Goal: Information Seeking & Learning: Learn about a topic

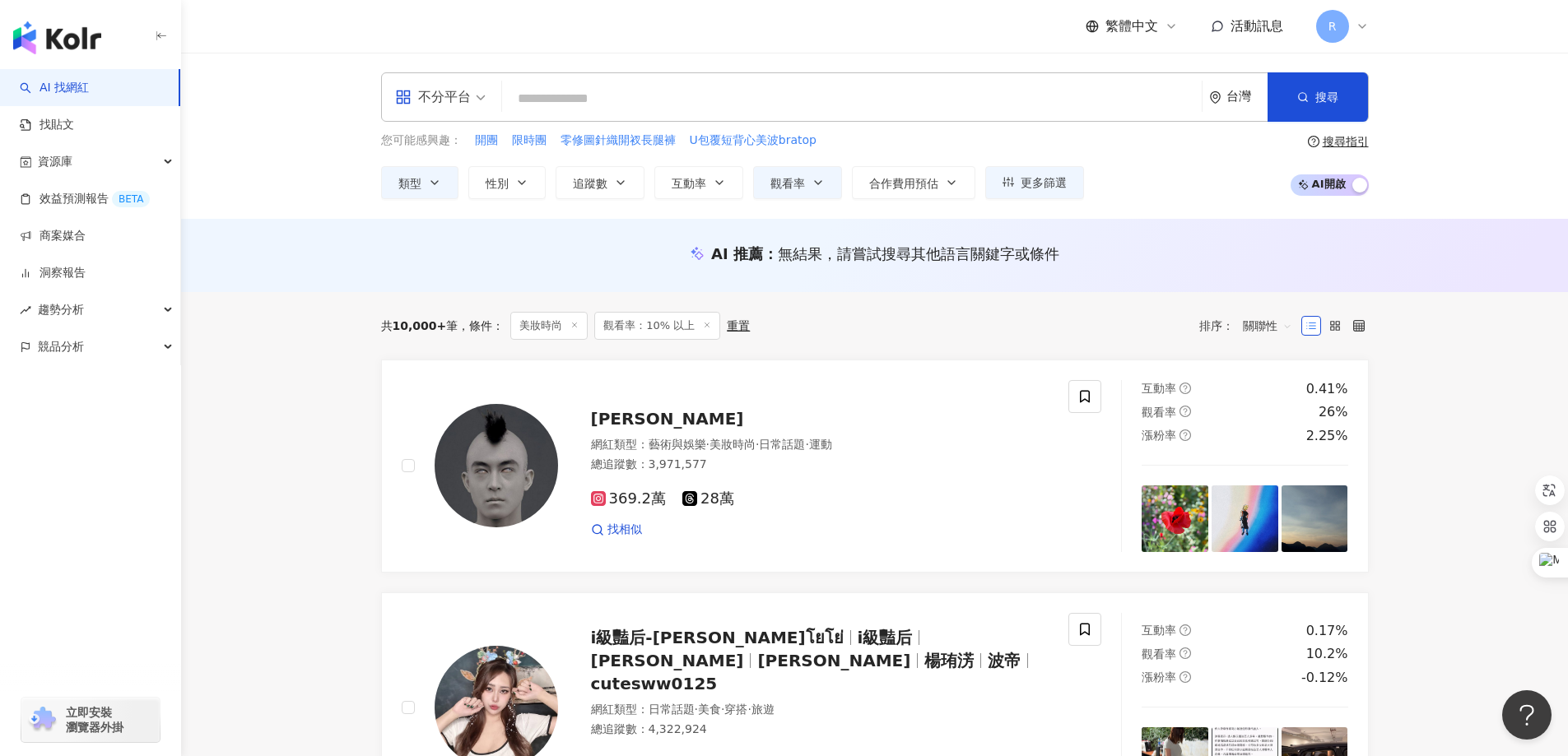
scroll to position [165, 0]
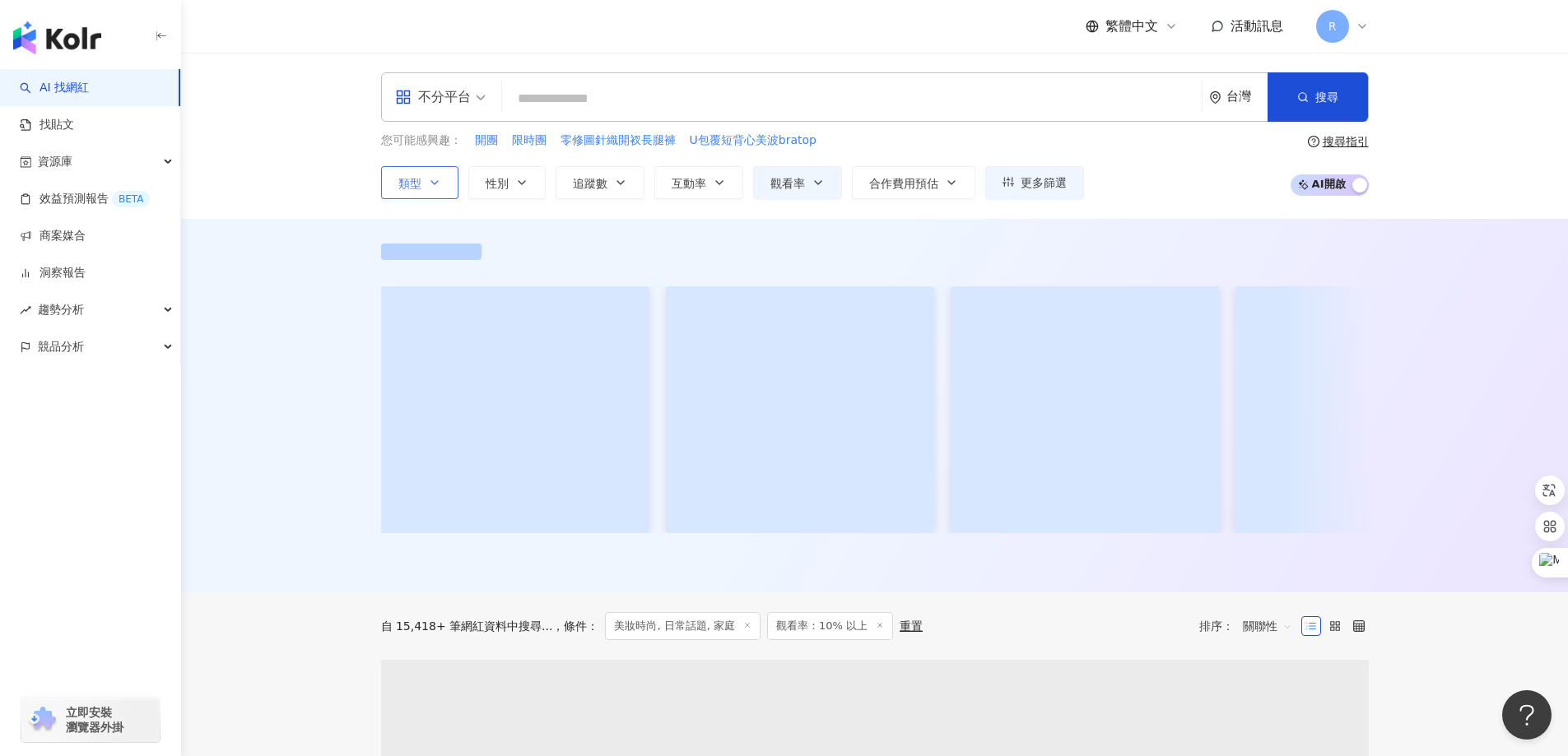
click at [416, 177] on span "類型" at bounding box center [410, 184] width 23 height 13
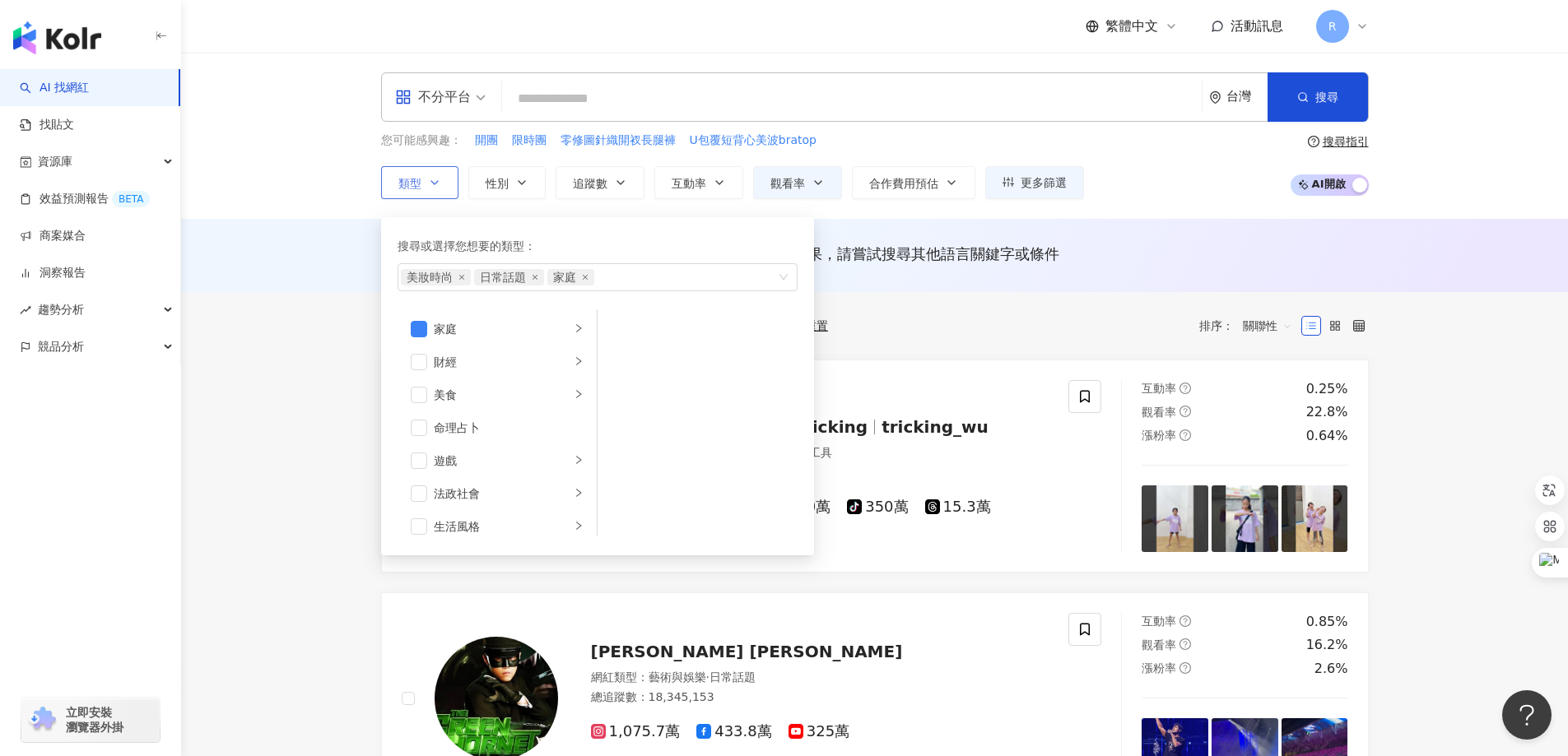
scroll to position [247, 0]
click at [418, 313] on span "button" at bounding box center [419, 312] width 17 height 17
click at [423, 367] on span "button" at bounding box center [419, 363] width 17 height 17
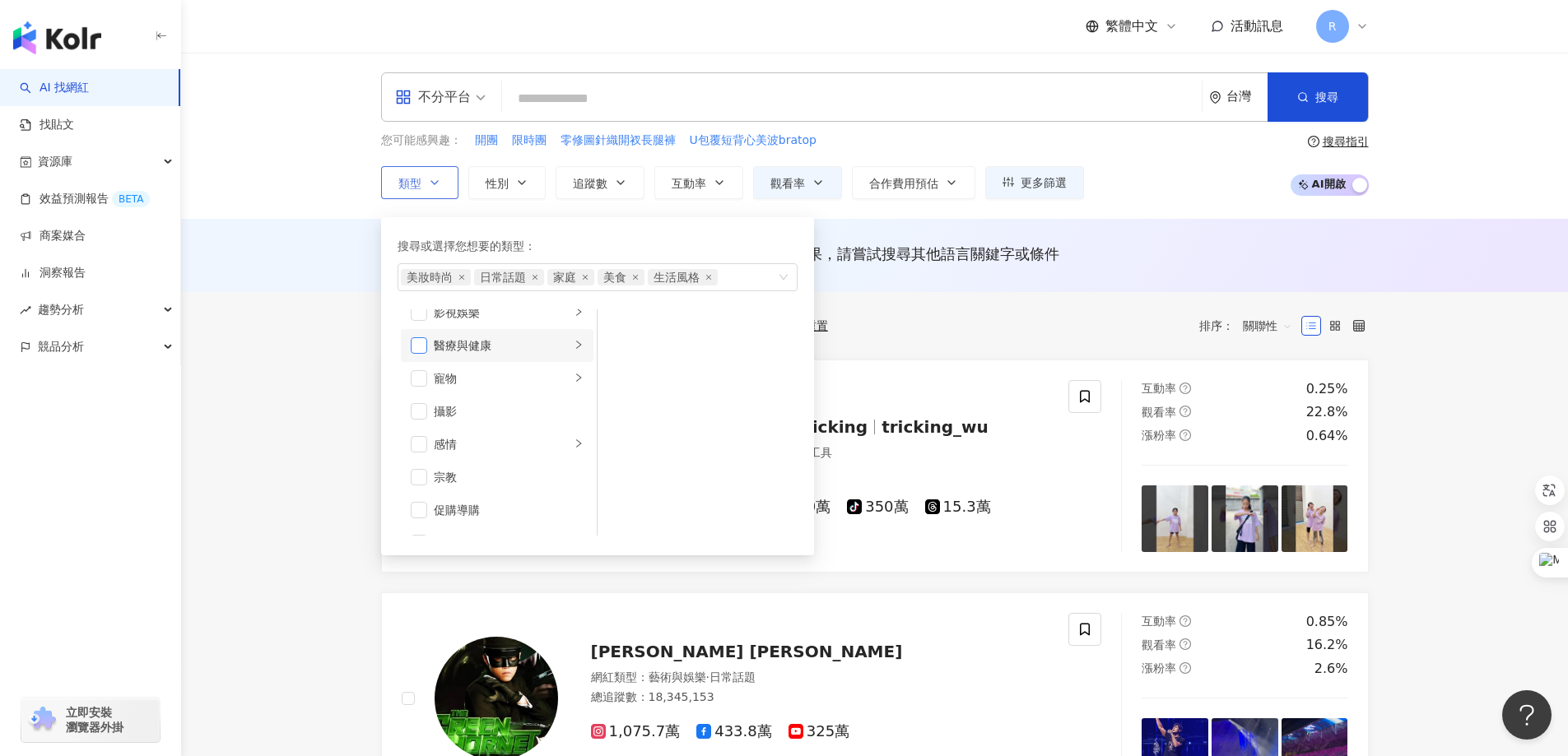
click at [415, 352] on span "button" at bounding box center [419, 346] width 17 height 17
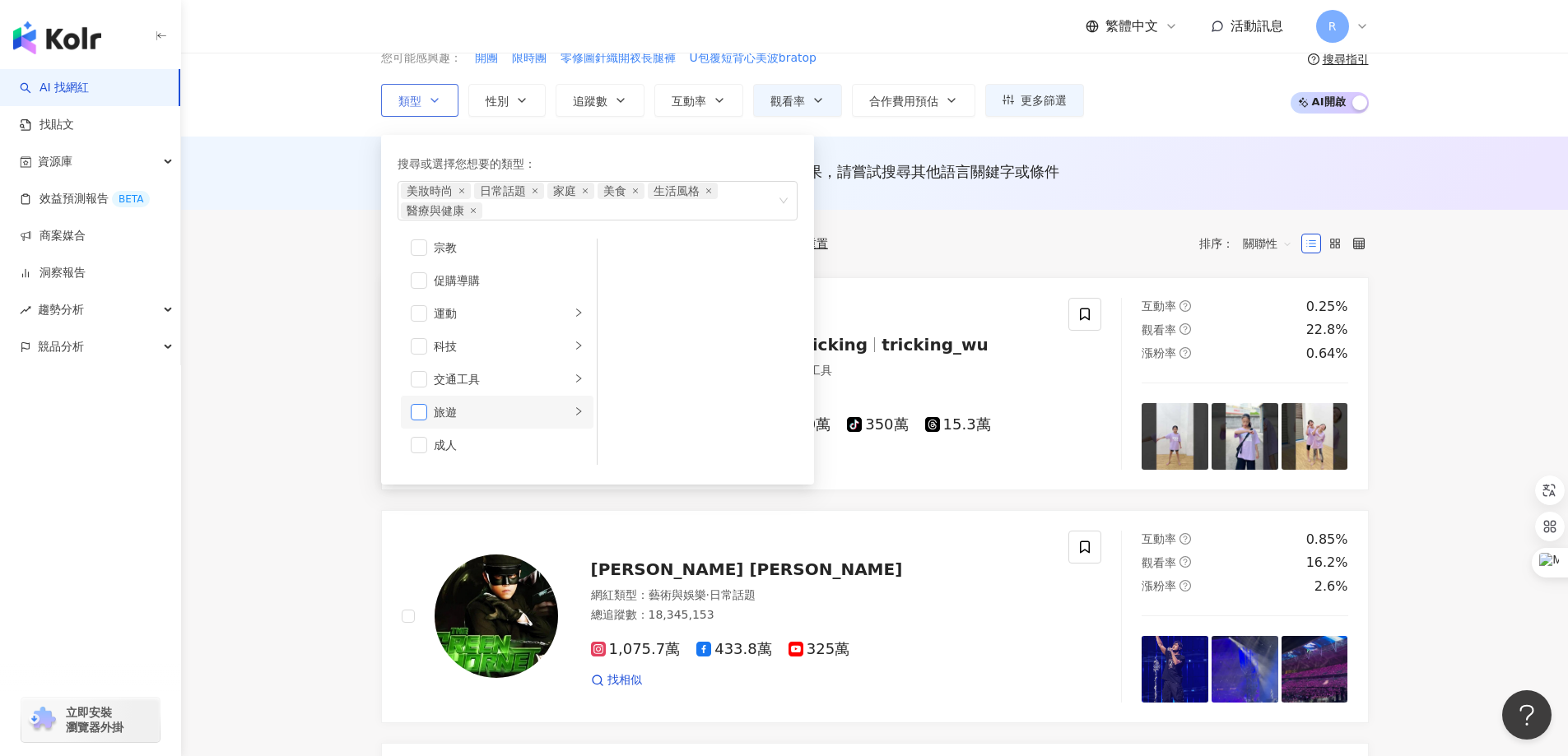
click at [419, 412] on span "button" at bounding box center [419, 413] width 17 height 17
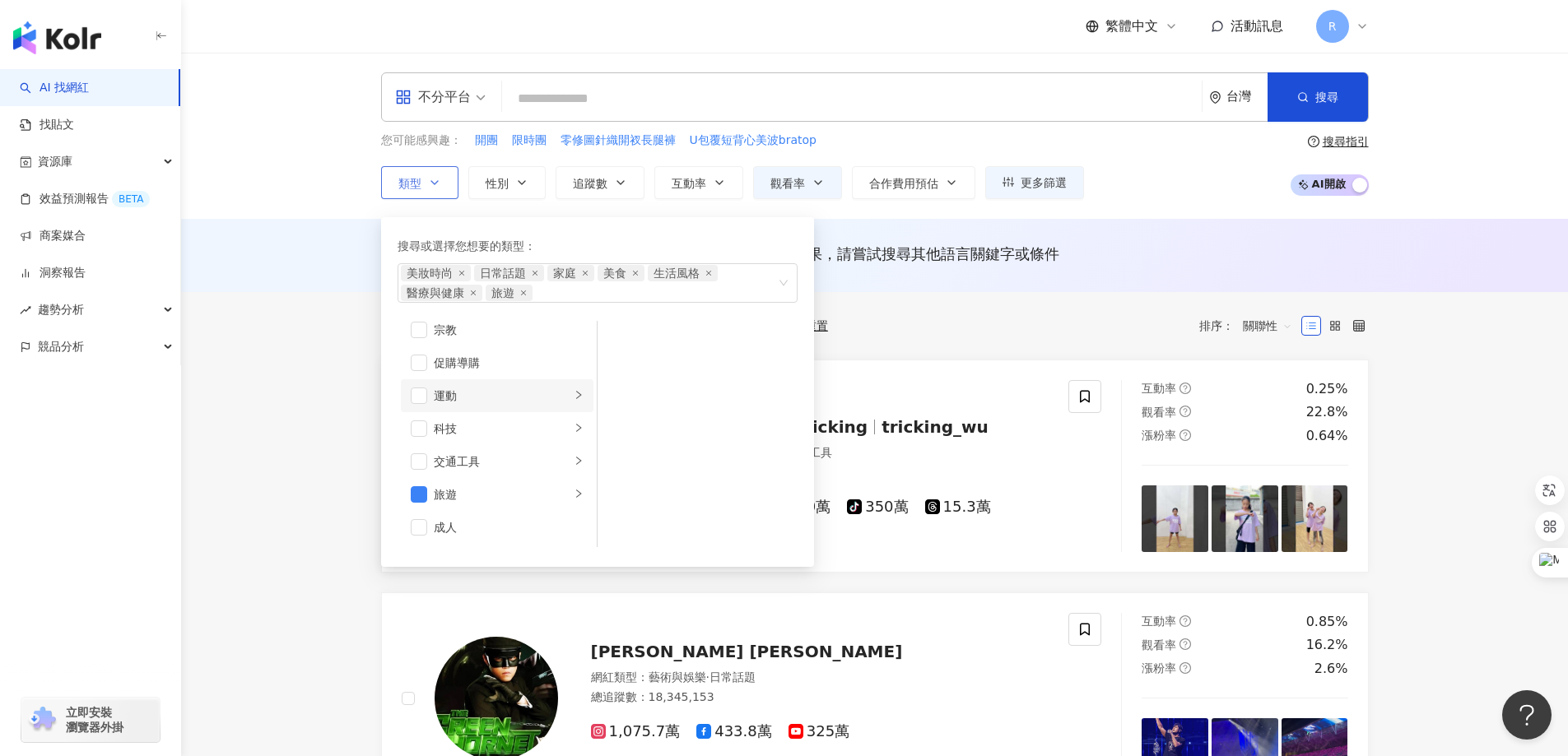
scroll to position [488, 0]
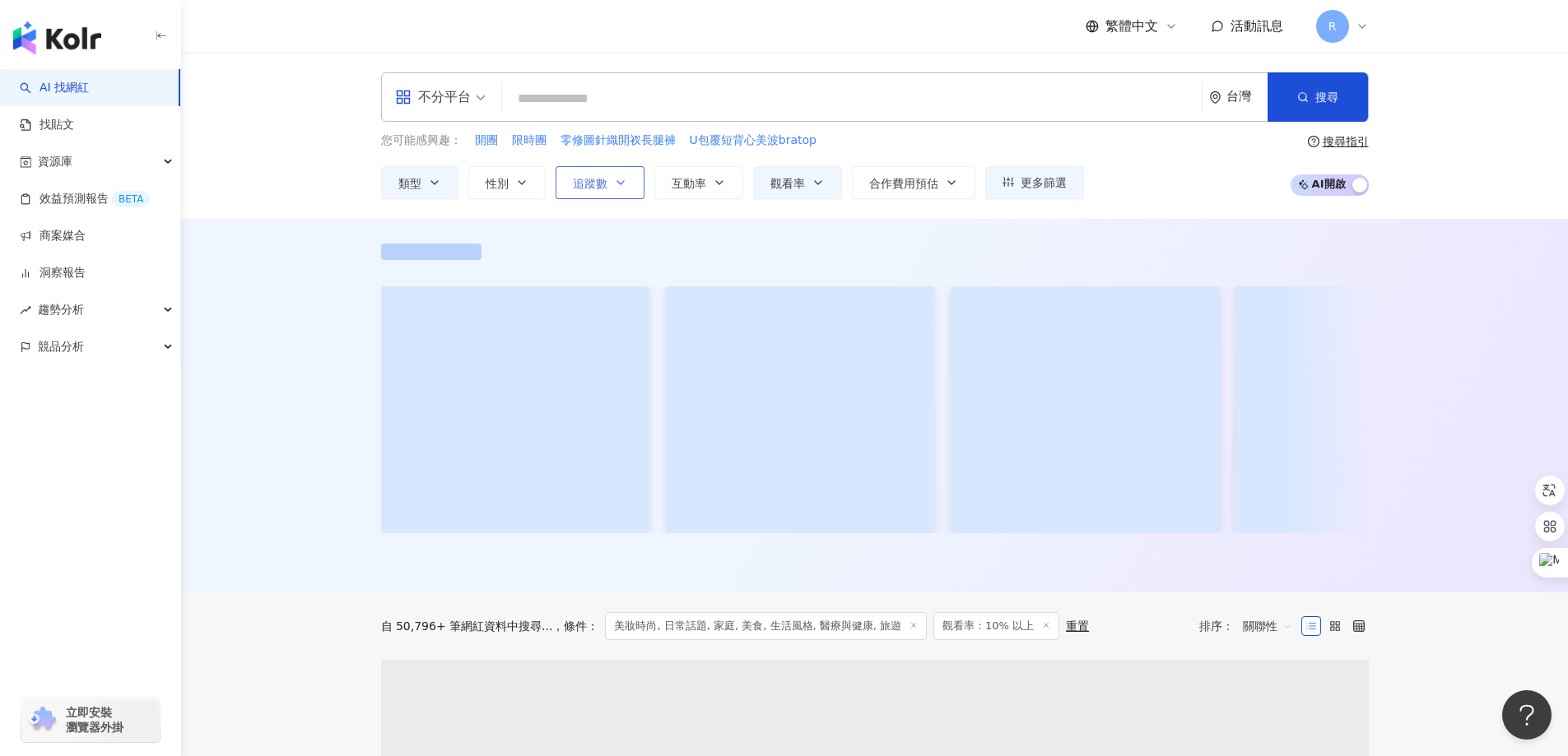
click at [601, 185] on span "追蹤數" at bounding box center [590, 184] width 34 height 13
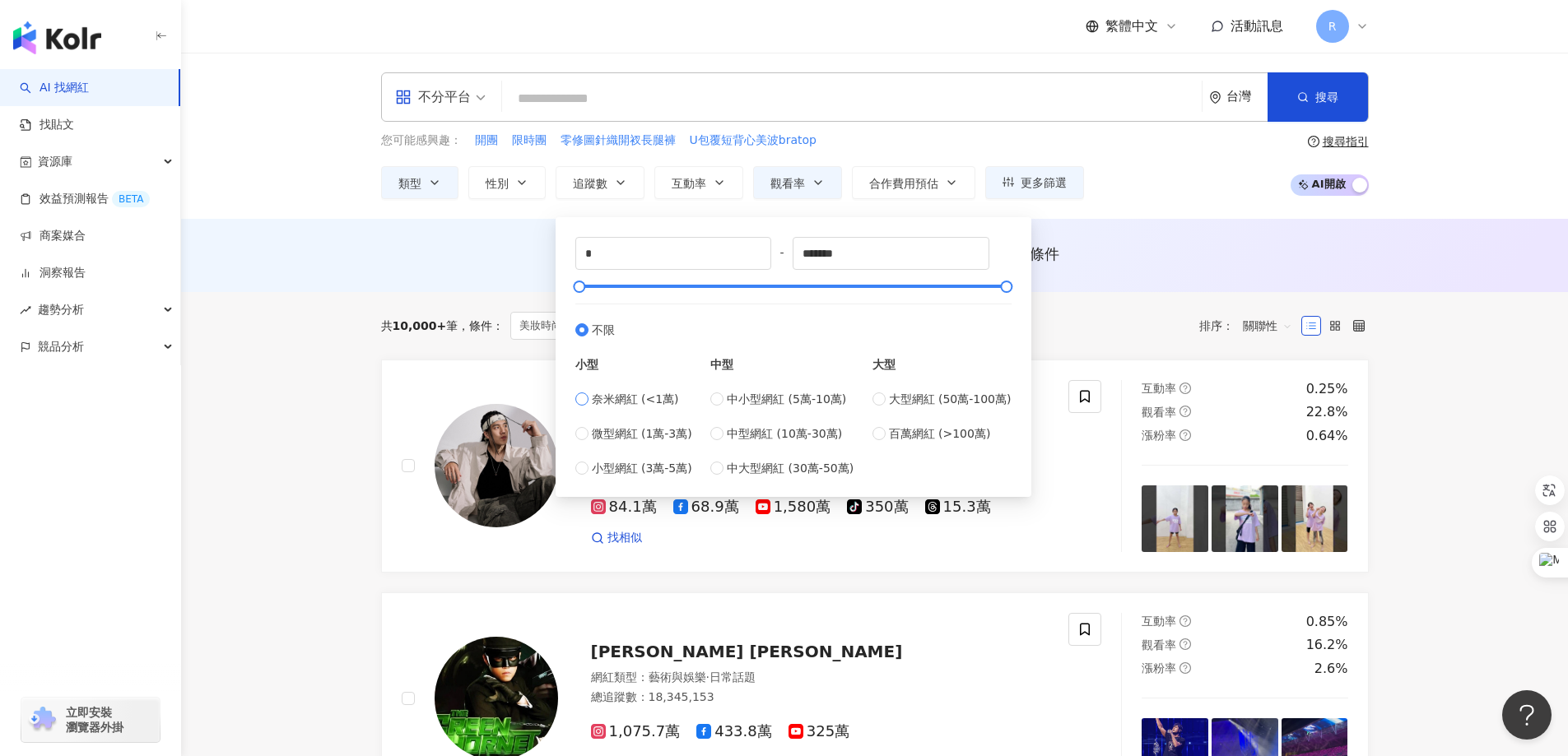
click at [617, 403] on span "奈米網紅 (<1萬)" at bounding box center [635, 399] width 87 height 18
type input "****"
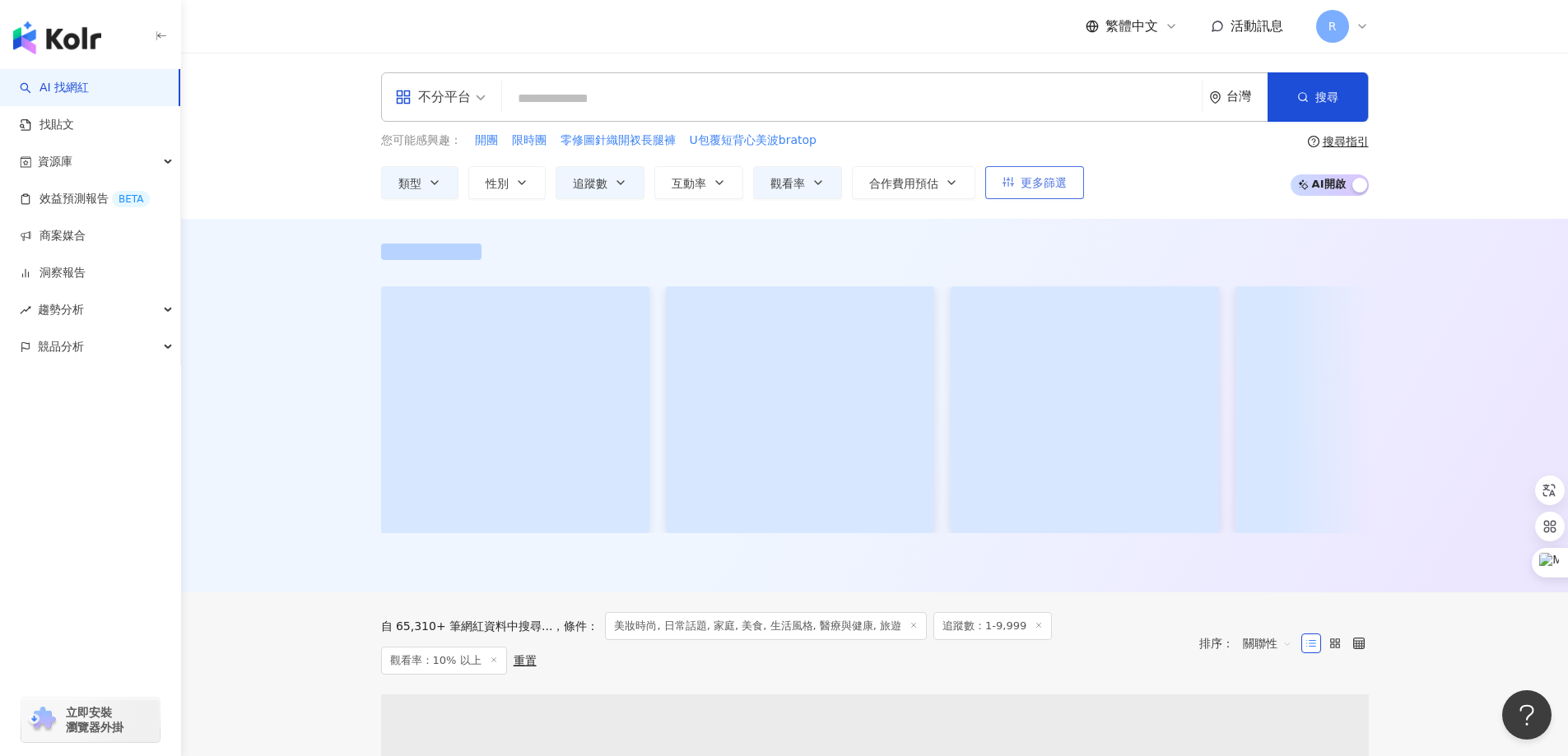
click at [1043, 180] on span "更多篩選" at bounding box center [1043, 183] width 46 height 13
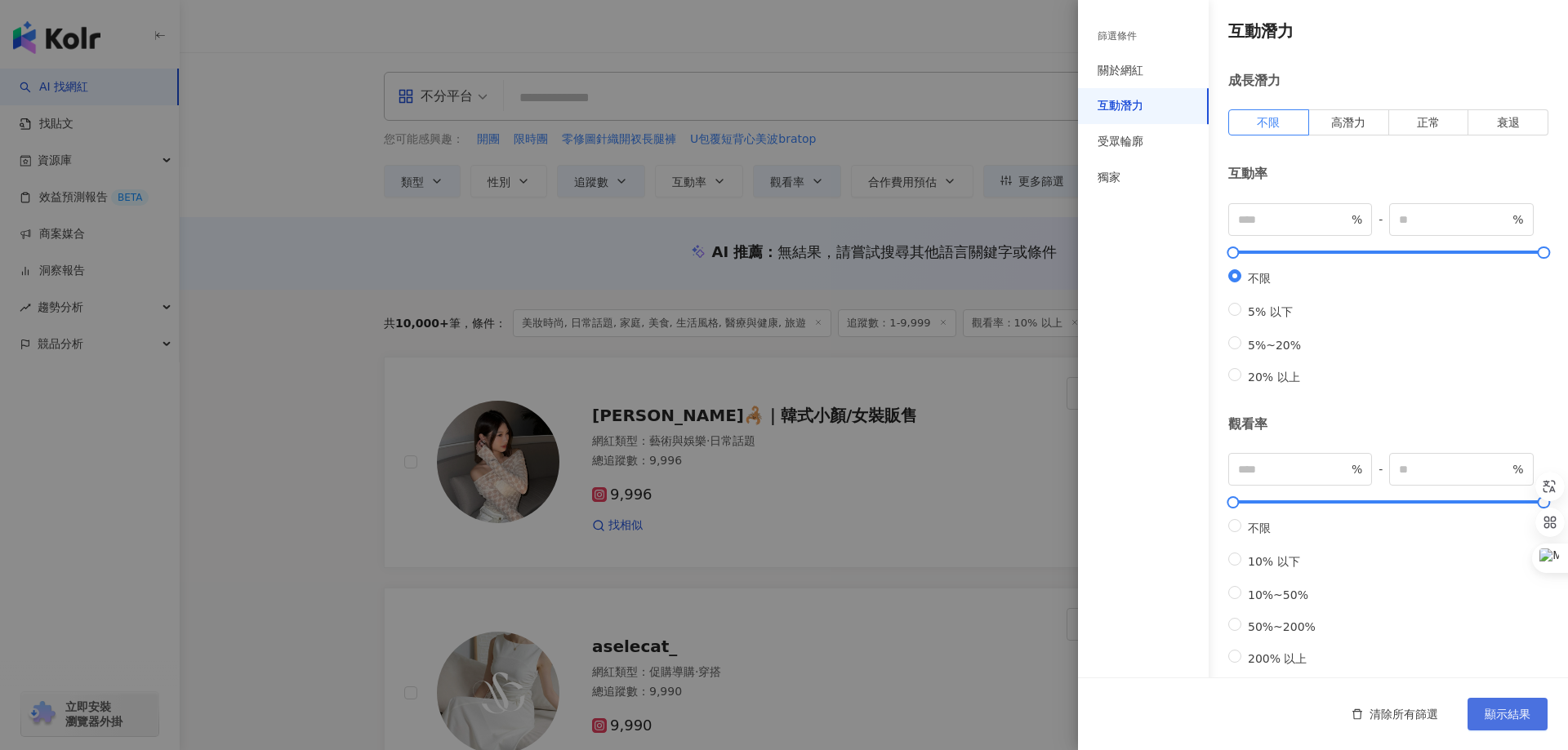
click at [1504, 718] on span "顯示結果" at bounding box center [1507, 714] width 46 height 13
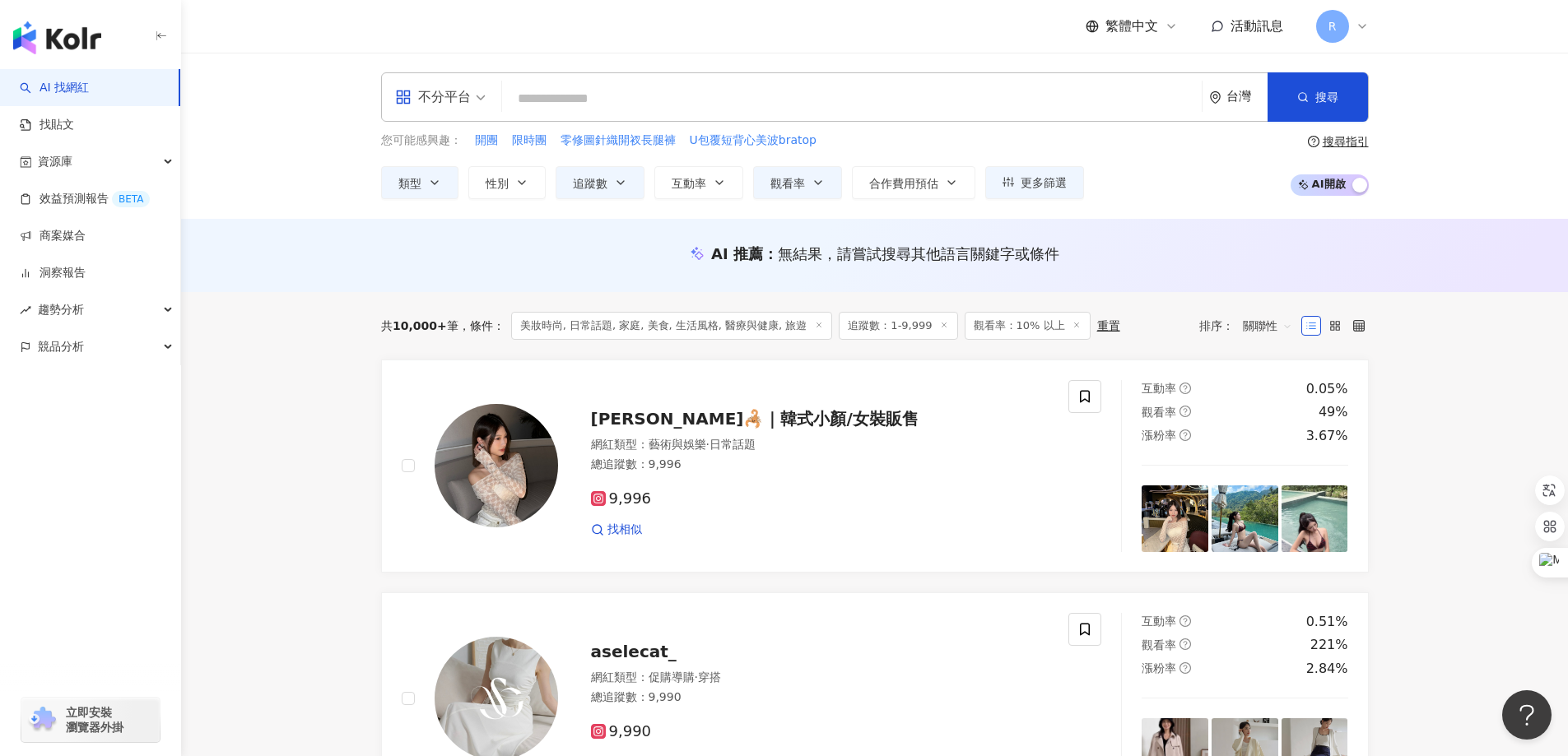
click at [1073, 326] on icon at bounding box center [1077, 325] width 8 height 8
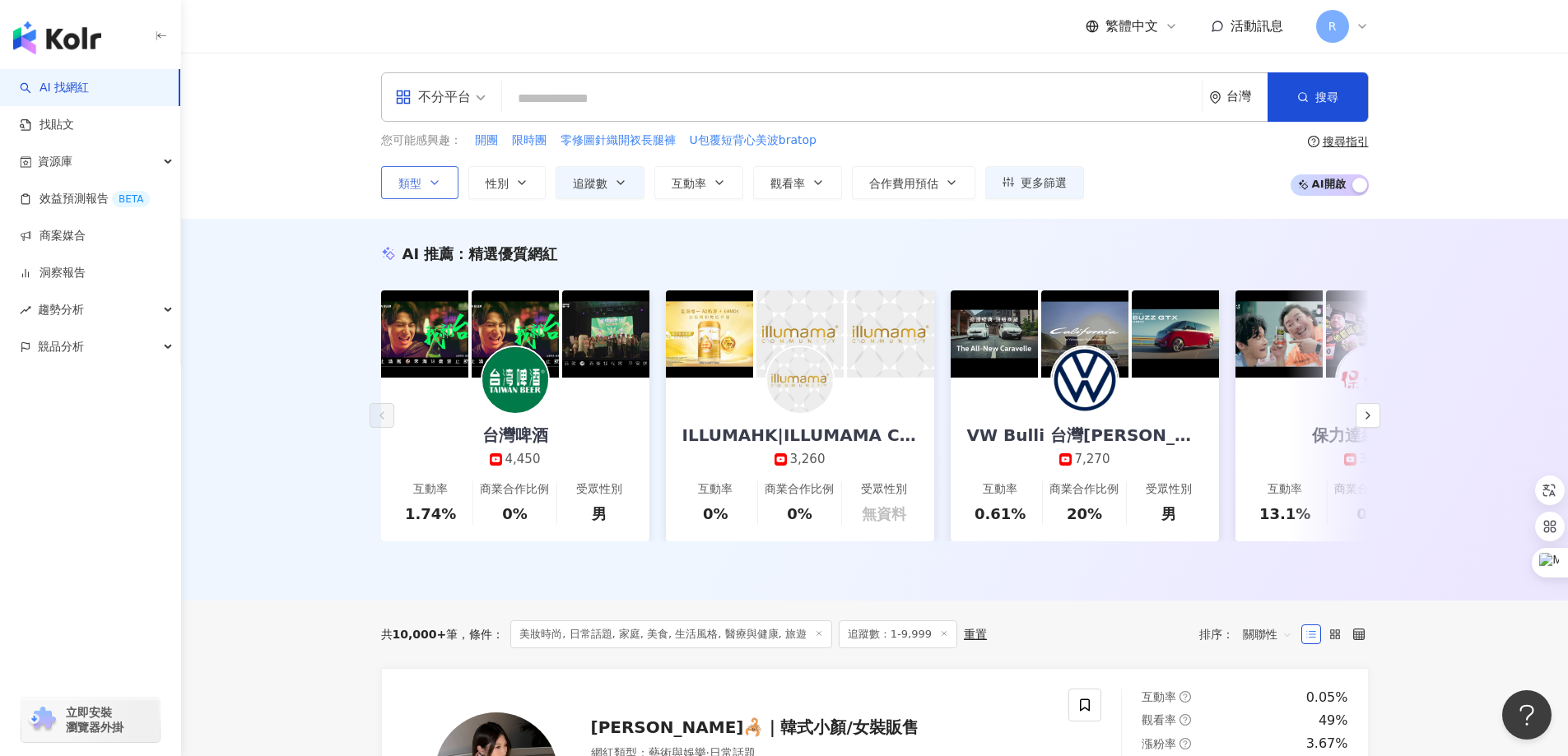
click at [432, 181] on icon "button" at bounding box center [434, 183] width 13 height 13
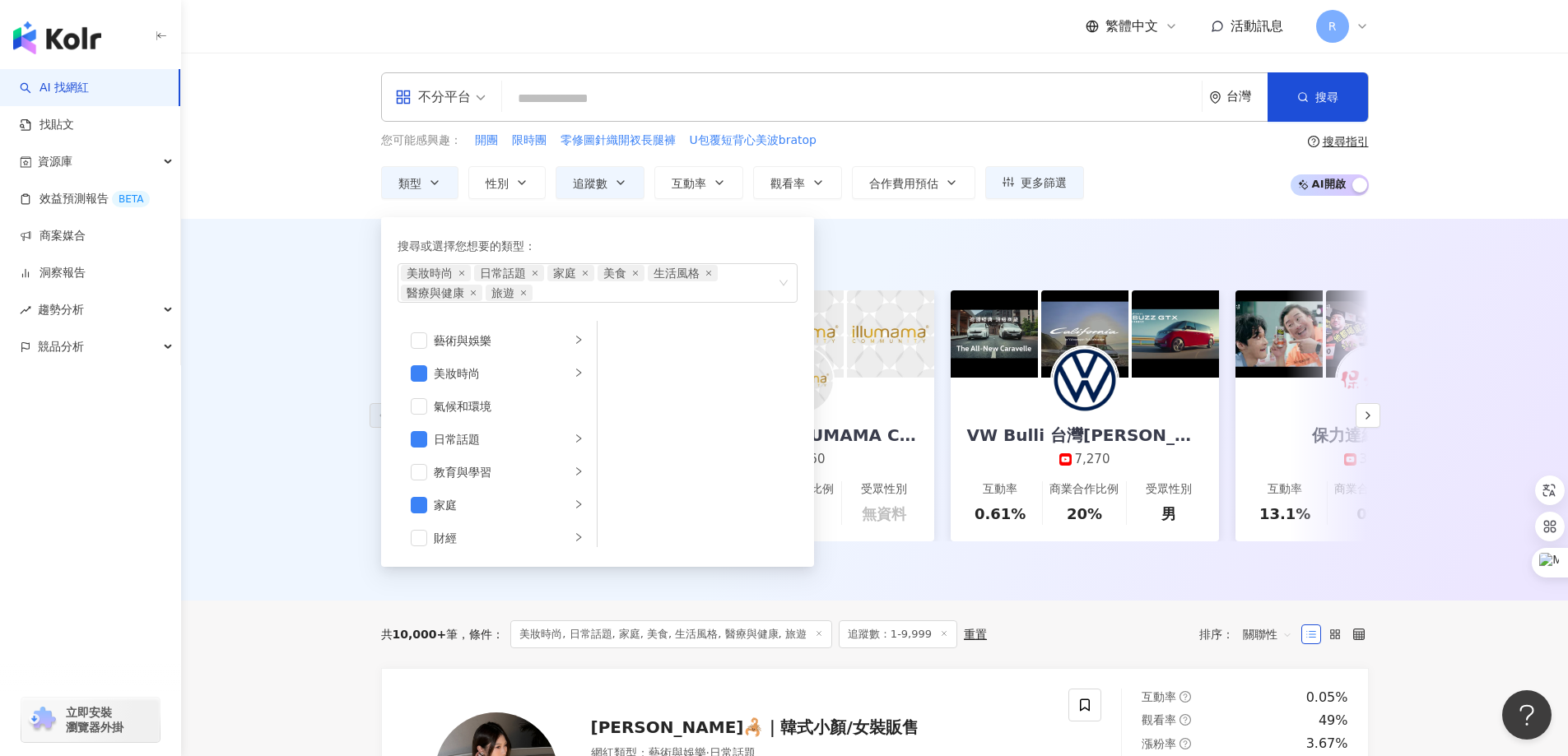
click at [1449, 272] on div "AI 推薦 ： 精選優質網紅 台灣啤酒 4,450 互動率 1.74% 商業合作比例 0% 受眾性別 男 ILLUMAHK|ILLUMAMA Communit…" at bounding box center [875, 409] width 1387 height 382
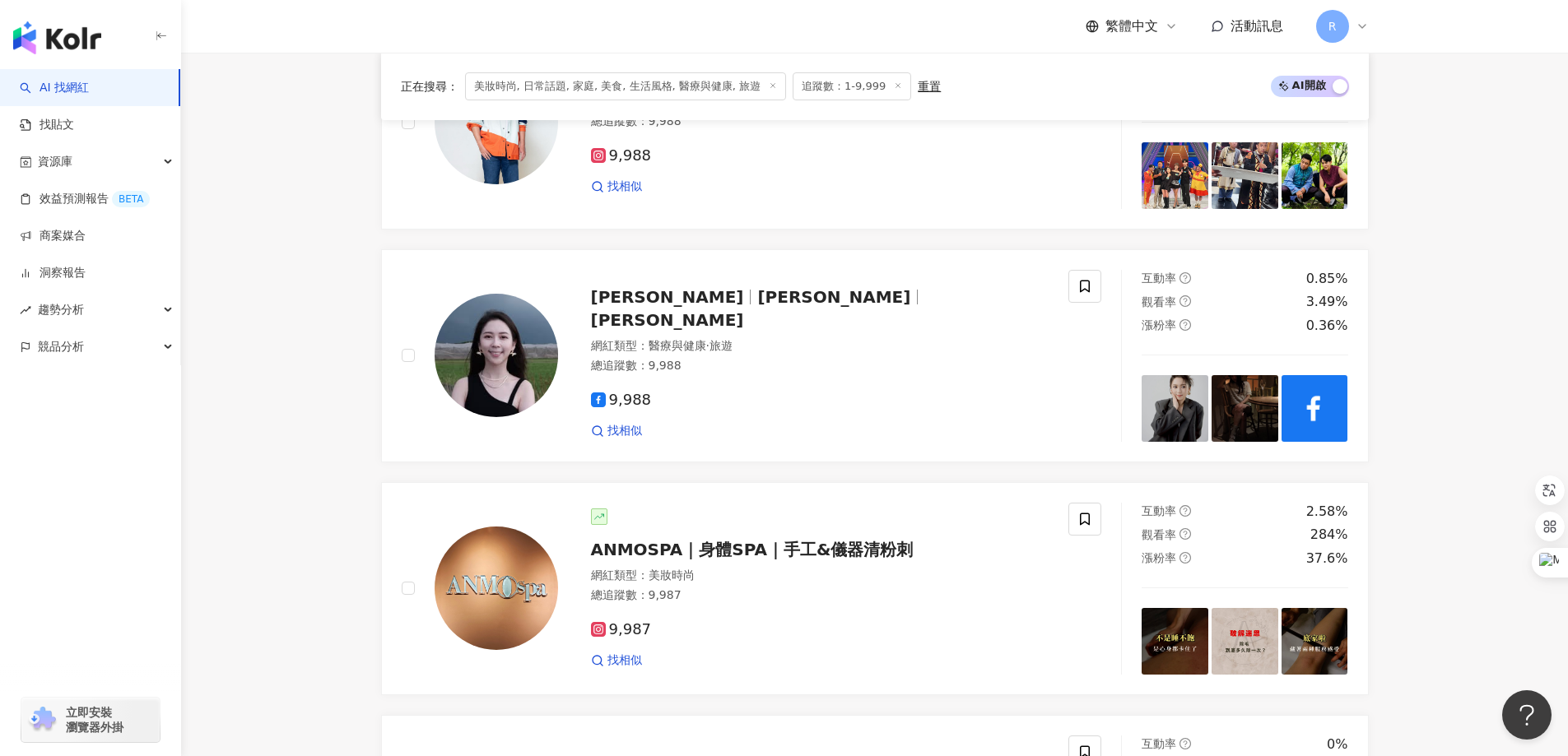
scroll to position [1564, 0]
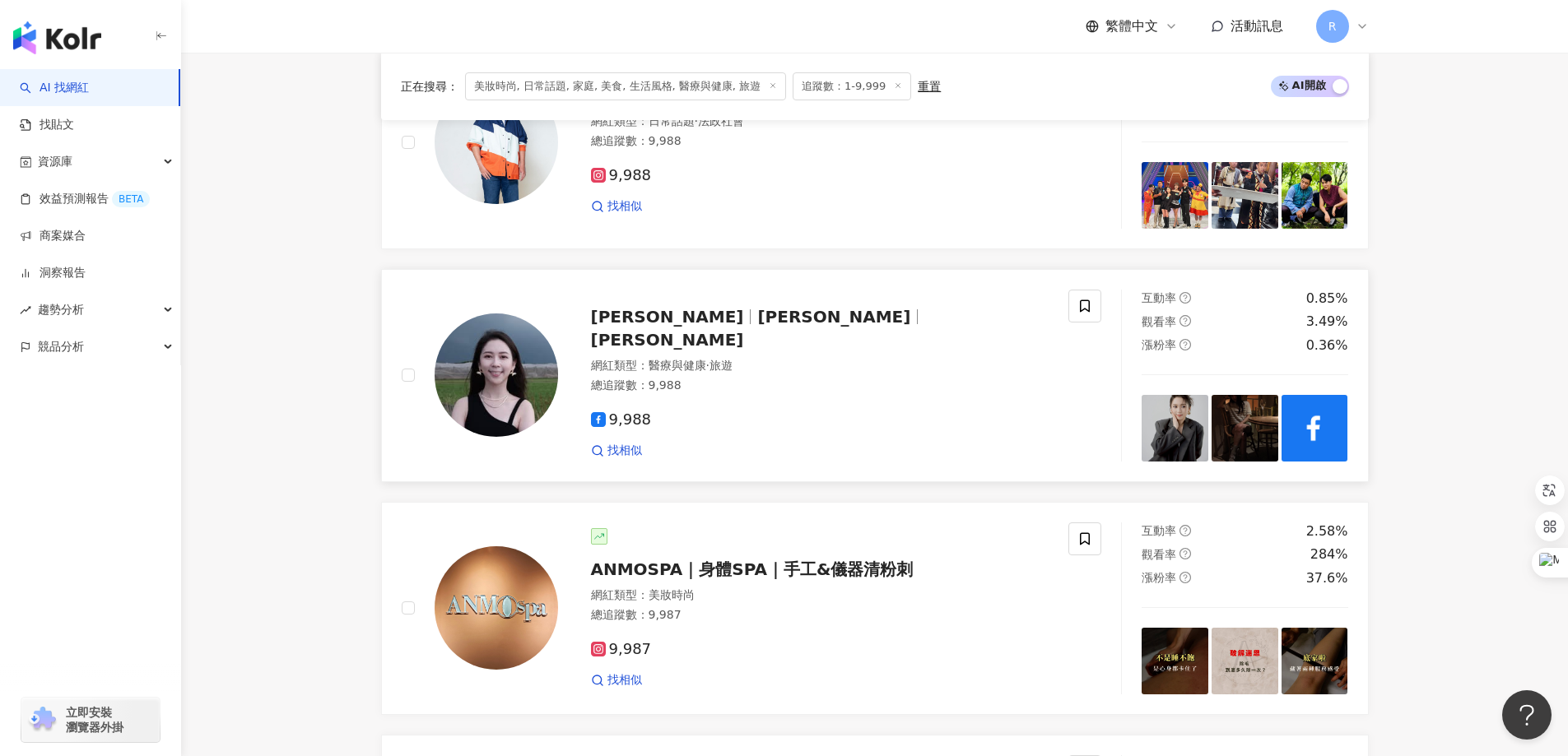
drag, startPoint x: 694, startPoint y: 342, endPoint x: 655, endPoint y: 342, distance: 39.0
click at [655, 327] on span "Sharon 雪綸" at bounding box center [667, 317] width 153 height 20
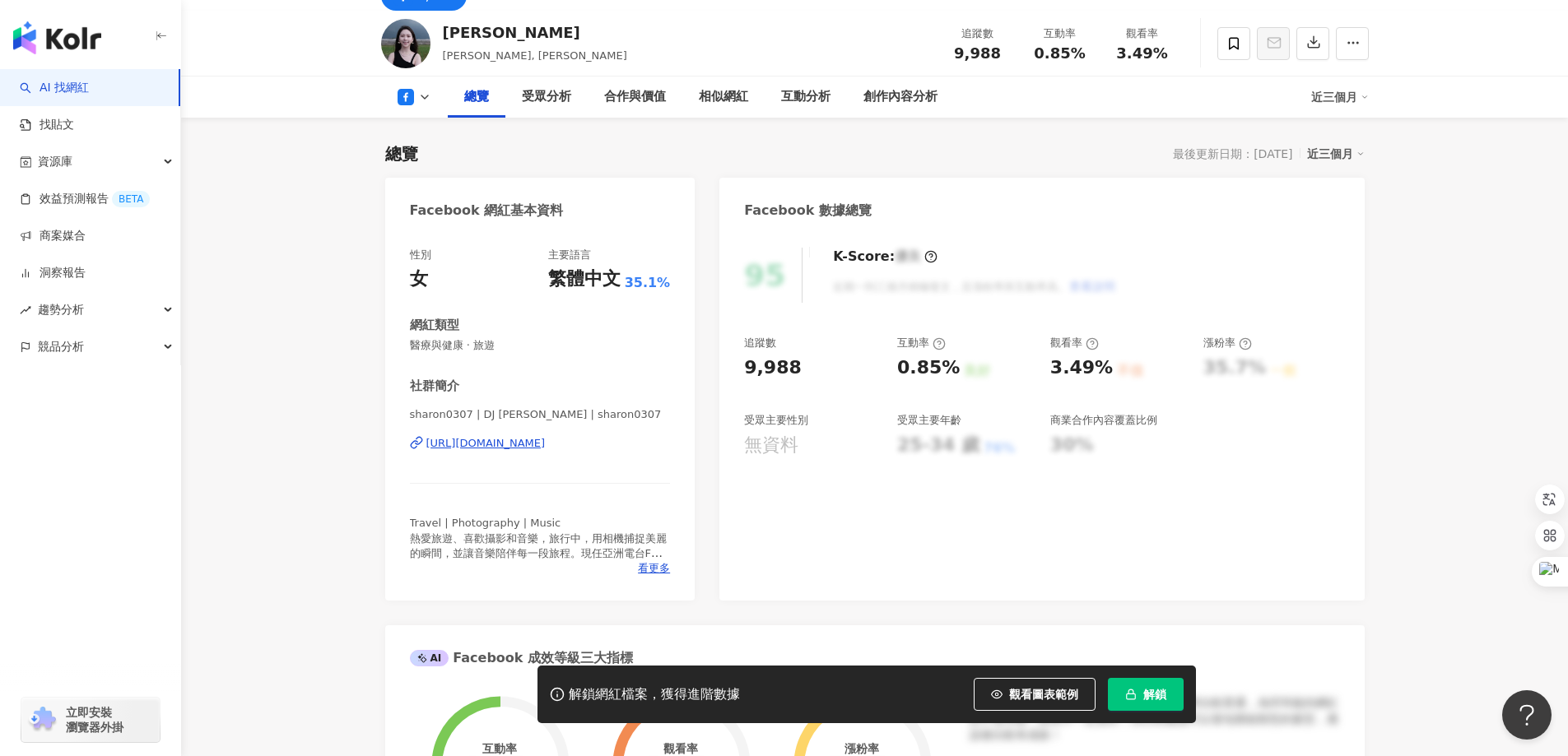
scroll to position [66, 0]
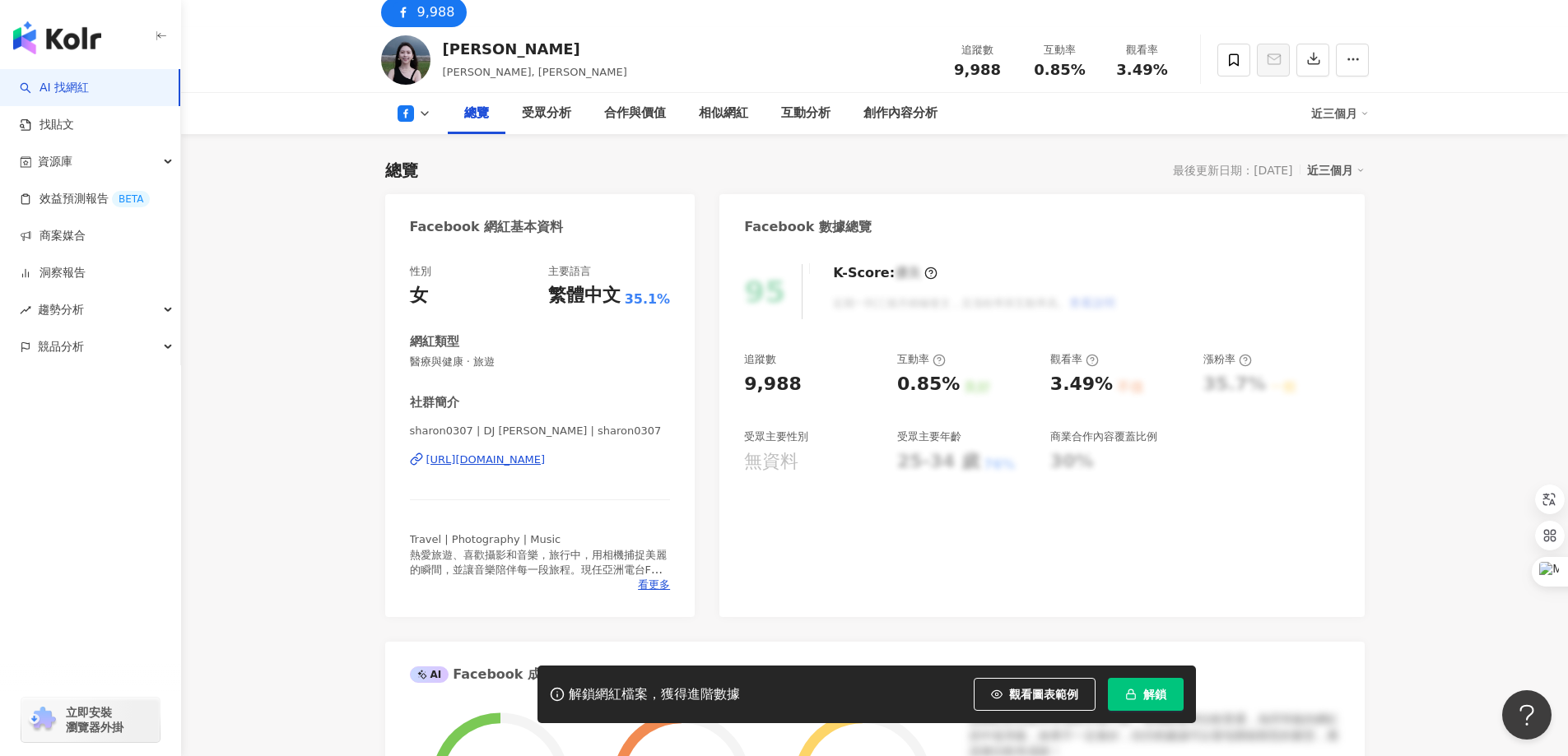
click at [484, 462] on div "https://www.facebook.com/134314127217760" at bounding box center [485, 460] width 119 height 15
